Goal: Entertainment & Leisure: Consume media (video, audio)

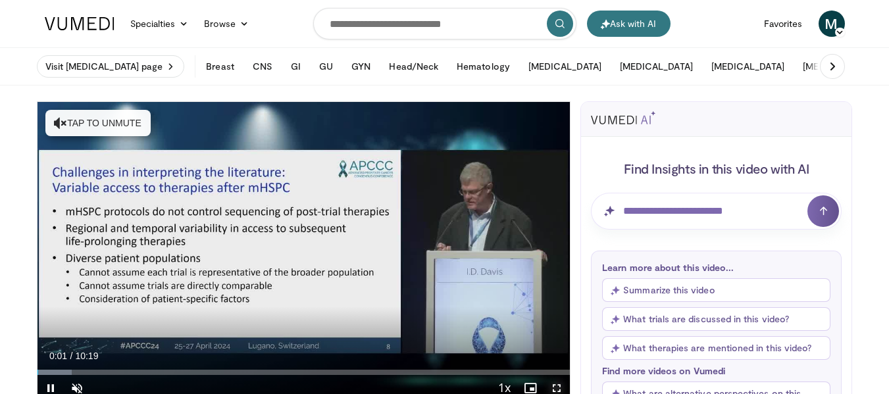
click at [553, 382] on span "Video Player" at bounding box center [557, 388] width 26 height 26
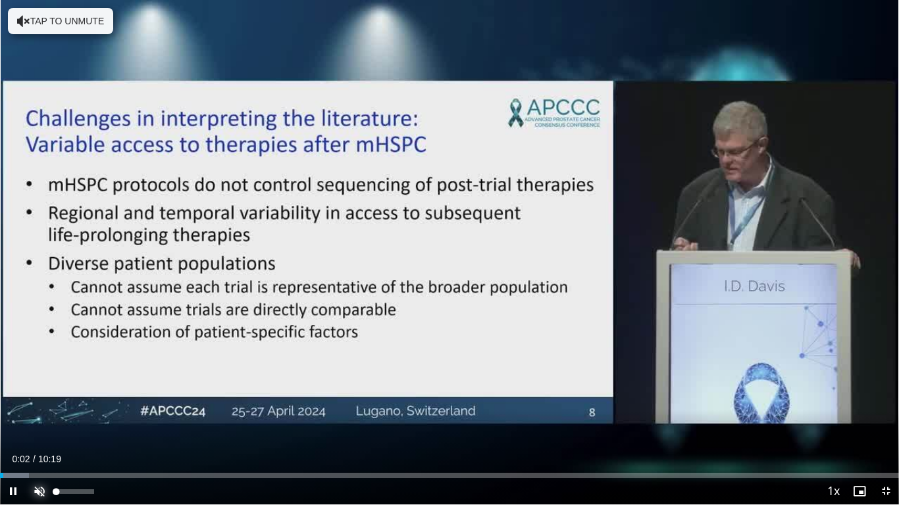
click at [37, 393] on span "Video Player" at bounding box center [39, 491] width 26 height 26
click at [881, 393] on span "Video Player" at bounding box center [885, 491] width 26 height 26
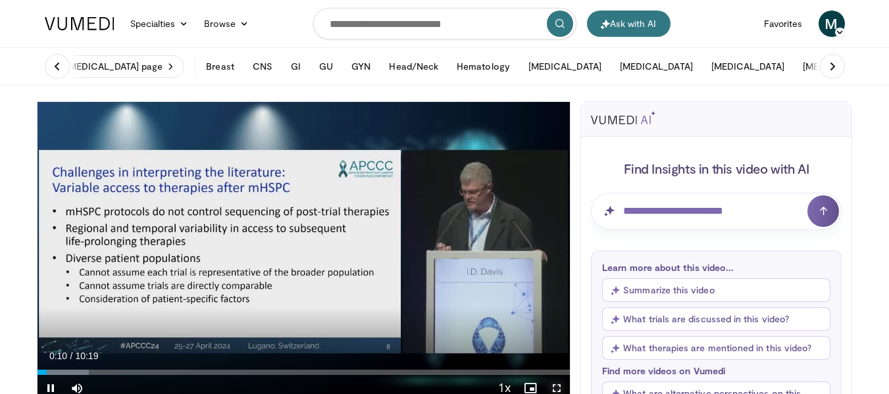
click at [559, 386] on span "Video Player" at bounding box center [557, 388] width 26 height 26
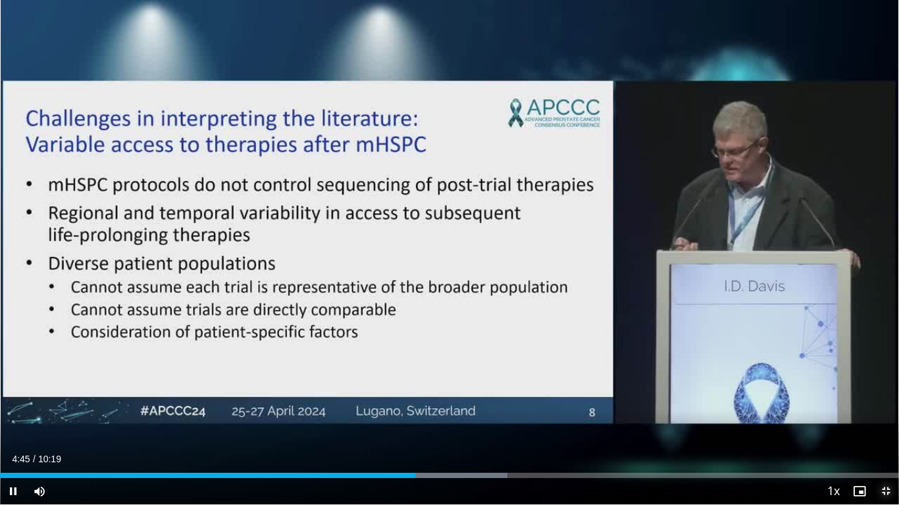
click at [885, 393] on span "Video Player" at bounding box center [885, 491] width 26 height 26
